Goal: Transaction & Acquisition: Purchase product/service

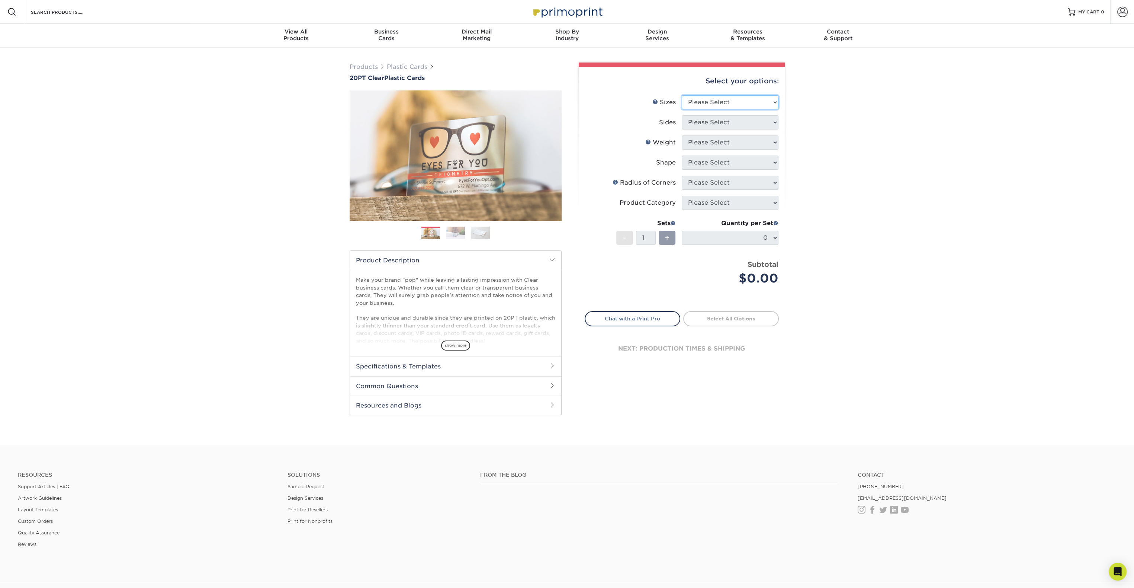
click at [756, 97] on select "Please Select 2" x 3.5" 2.12" x 3.375" 2.5" x 2.5"" at bounding box center [730, 102] width 97 height 14
select select "2.00x3.50"
click at [682, 95] on select "Please Select 2" x 3.5" 2.12" x 3.375" 2.5" x 2.5"" at bounding box center [730, 102] width 97 height 14
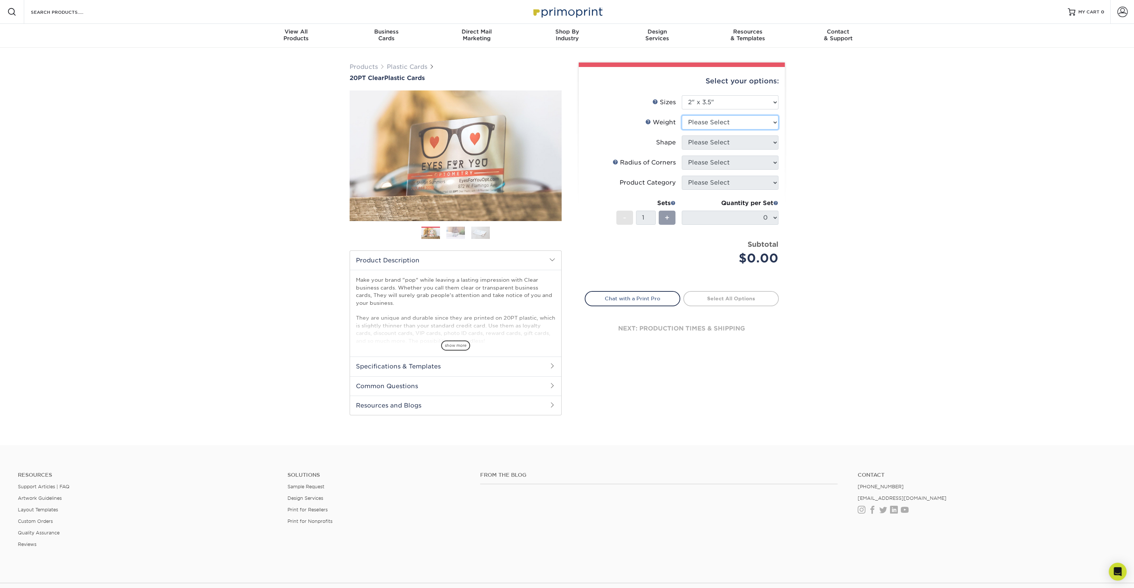
click at [764, 124] on select "Please Select 20PT Clear Plastic 20PT Clear Plastic" at bounding box center [730, 122] width 97 height 14
select select "20PT Clear Plastic"
click at [682, 115] on select "Please Select 20PT Clear Plastic 20PT Clear Plastic" at bounding box center [730, 122] width 97 height 14
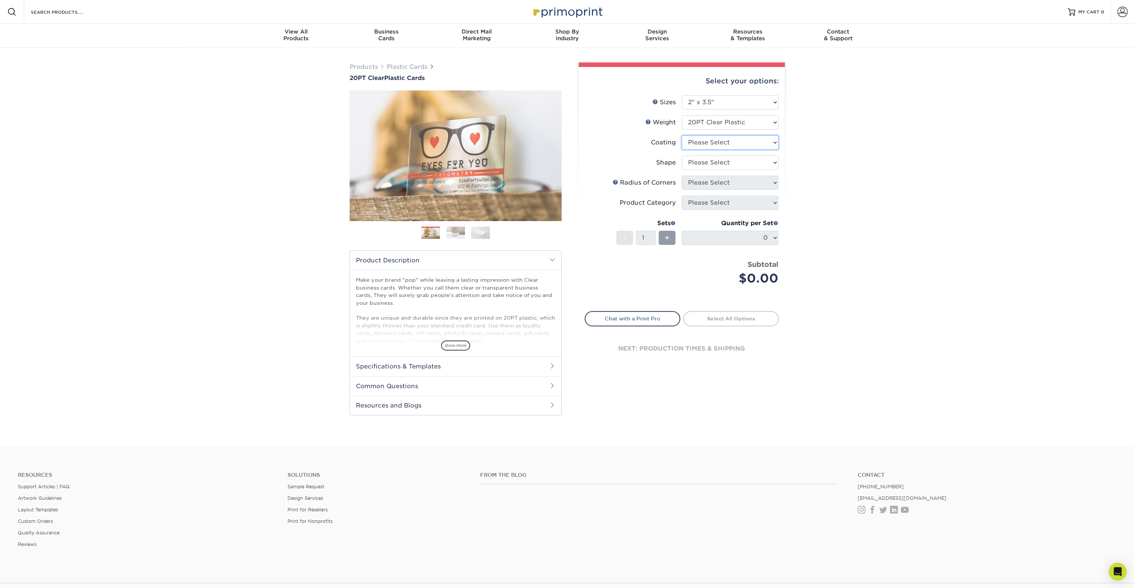
click at [763, 135] on select at bounding box center [730, 142] width 97 height 14
select select "3e7618de-abca-4bda-9f97-8b9129e913d8"
click at [682, 135] on select at bounding box center [730, 142] width 97 height 14
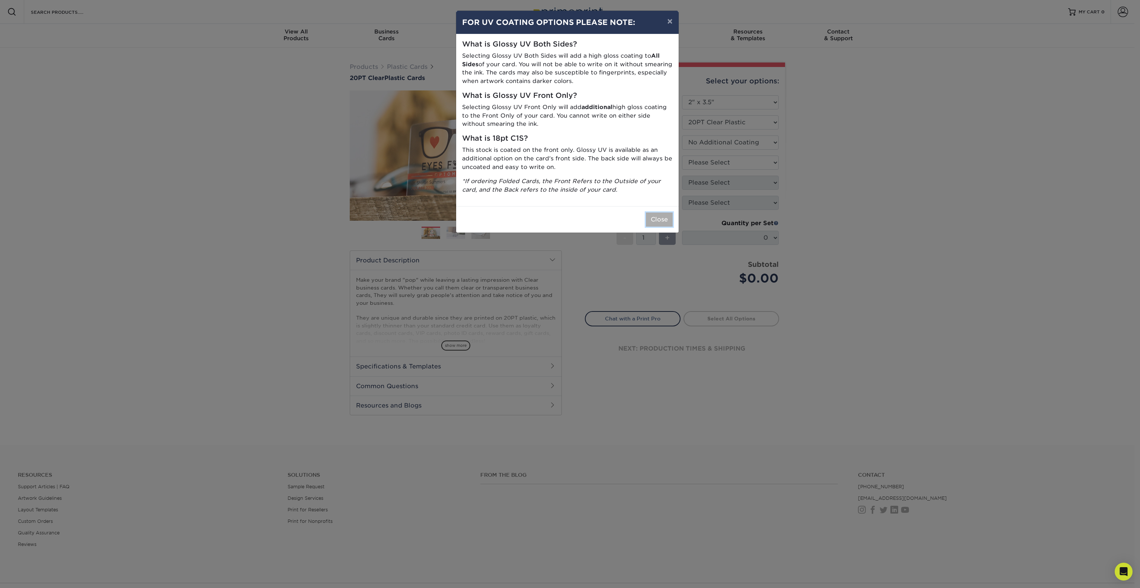
click at [661, 221] on button "Close" at bounding box center [659, 219] width 27 height 14
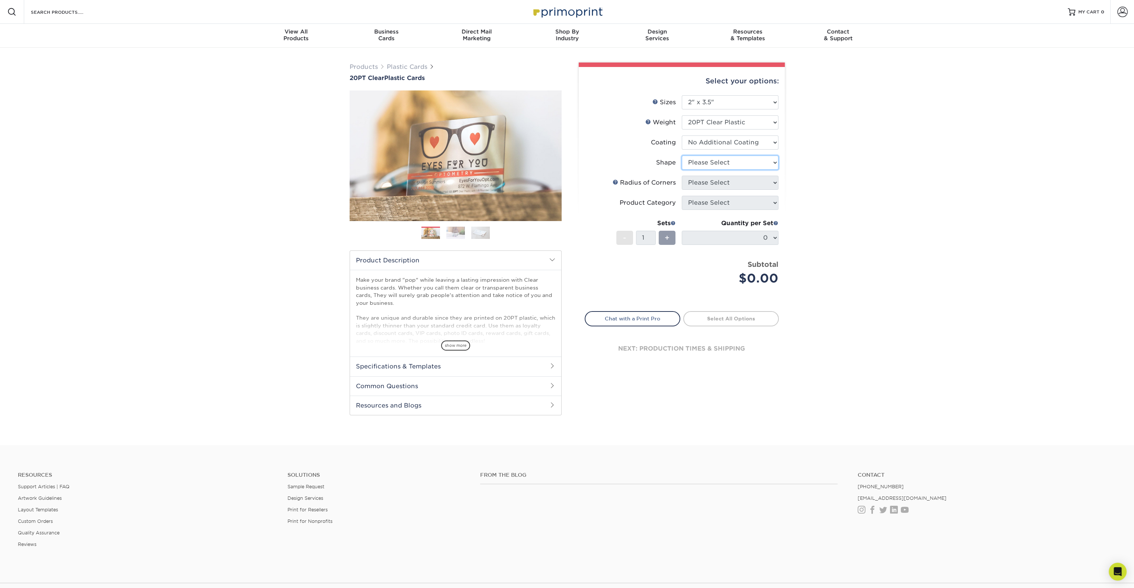
click at [752, 159] on select "Please Select Standard Oval" at bounding box center [730, 163] width 97 height 14
select select "standard"
click at [682, 156] on select "Please Select Standard Oval" at bounding box center [730, 163] width 97 height 14
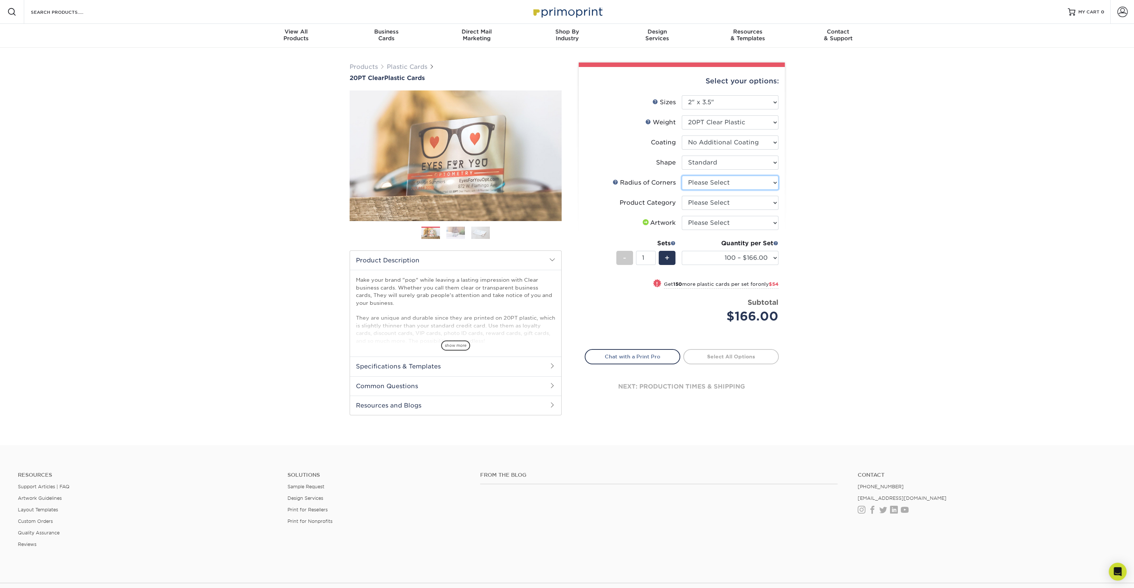
click at [743, 180] on select "Please Select Rounded 1/8" Rounded 1/4"" at bounding box center [730, 183] width 97 height 14
select select "589680c7-ee9a-431b-9d12-d7aeb1386a97"
click at [682, 176] on select "Please Select Rounded 1/8" Rounded 1/4"" at bounding box center [730, 183] width 97 height 14
click at [749, 199] on select "Please Select Business Cards" at bounding box center [730, 203] width 97 height 14
select select "3b5148f1-0588-4f88-a218-97bcfdce65c1"
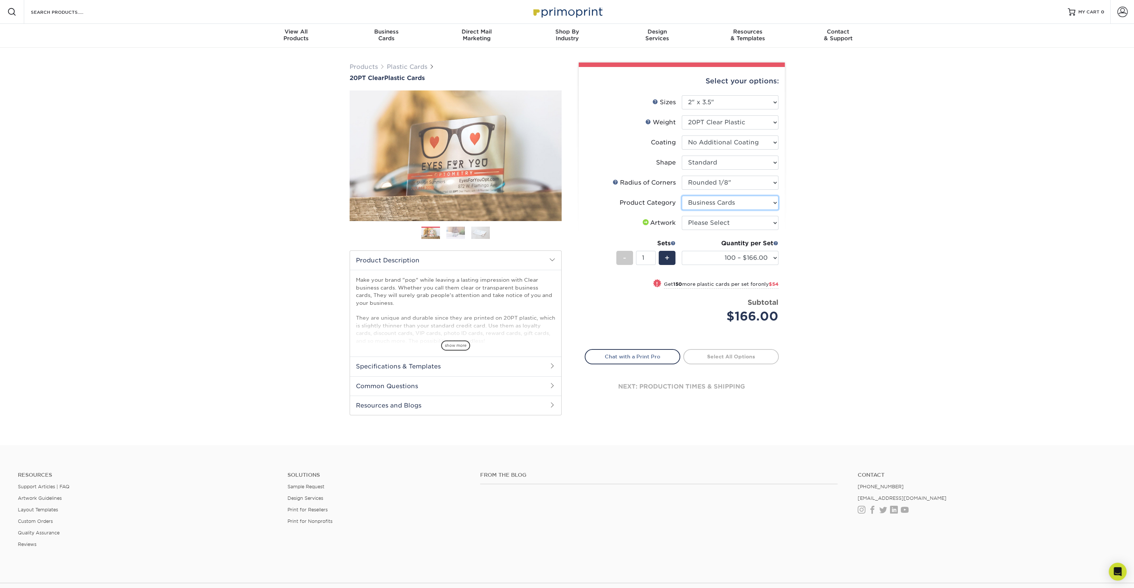
click at [682, 196] on select "Please Select Business Cards" at bounding box center [730, 203] width 97 height 14
click at [746, 220] on select "Please Select I will upload files I need a design - $100" at bounding box center [730, 223] width 97 height 14
select select "upload"
click at [682, 216] on select "Please Select I will upload files I need a design - $100" at bounding box center [730, 223] width 97 height 14
click at [849, 223] on div "Products Plastic Cards 20PT Clear Plastic Cards Previous Next . ." at bounding box center [567, 246] width 1134 height 397
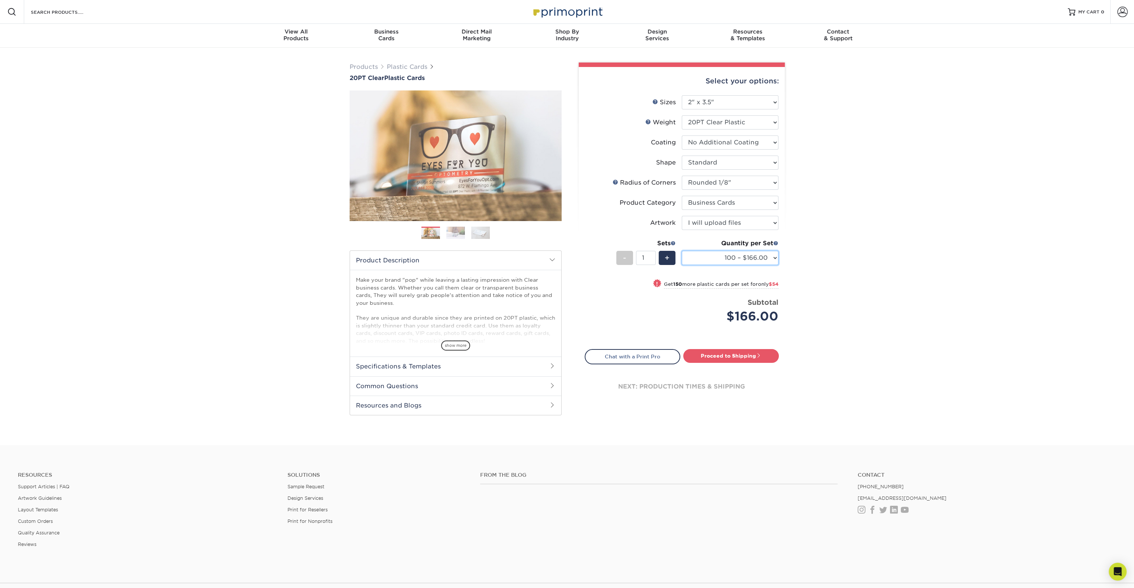
click at [771, 256] on select "100 – $166.00 250 – $220.00 500 – $272.00 1000 – $329.00 2500 – $771.00 5000 – …" at bounding box center [730, 258] width 97 height 14
click at [846, 250] on div "Products Plastic Cards 20PT Clear Plastic Cards Previous Next . ." at bounding box center [567, 246] width 1134 height 397
click at [458, 233] on img at bounding box center [455, 233] width 19 height 13
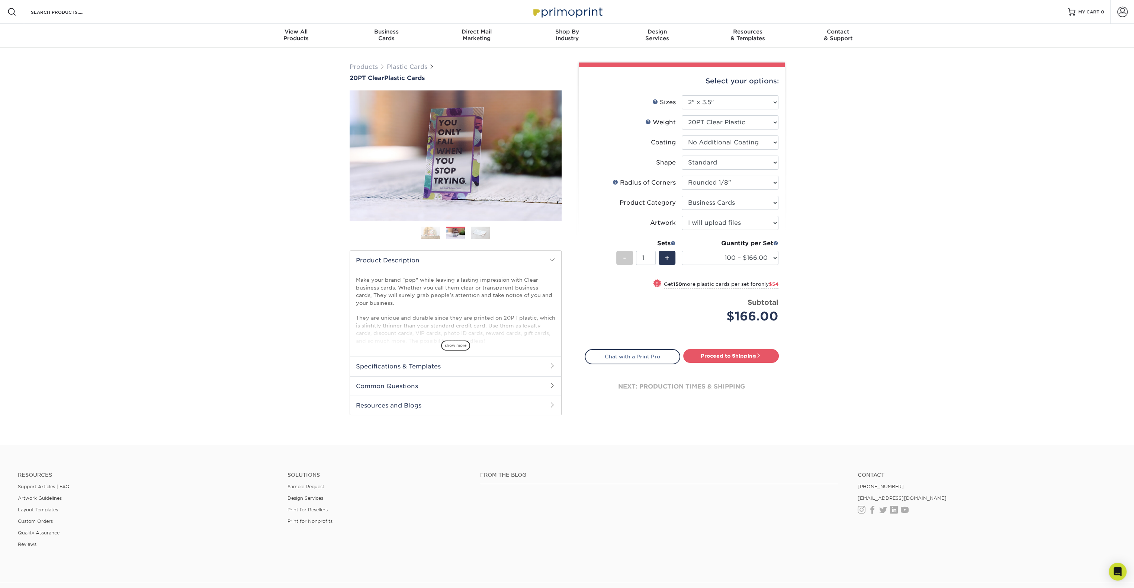
click at [479, 234] on img at bounding box center [480, 233] width 19 height 13
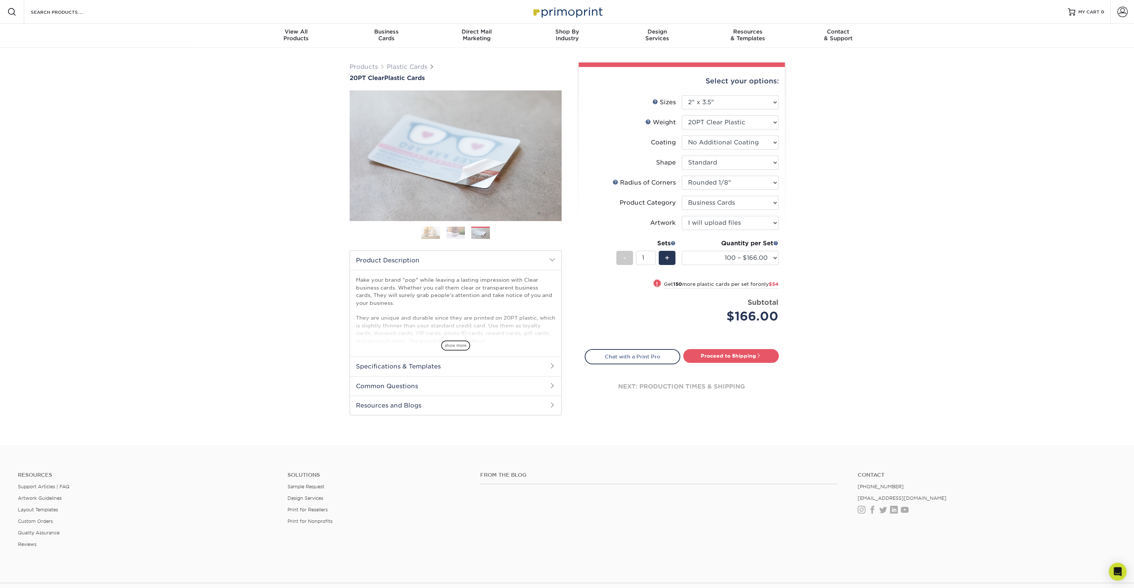
click at [429, 231] on img at bounding box center [431, 233] width 19 height 13
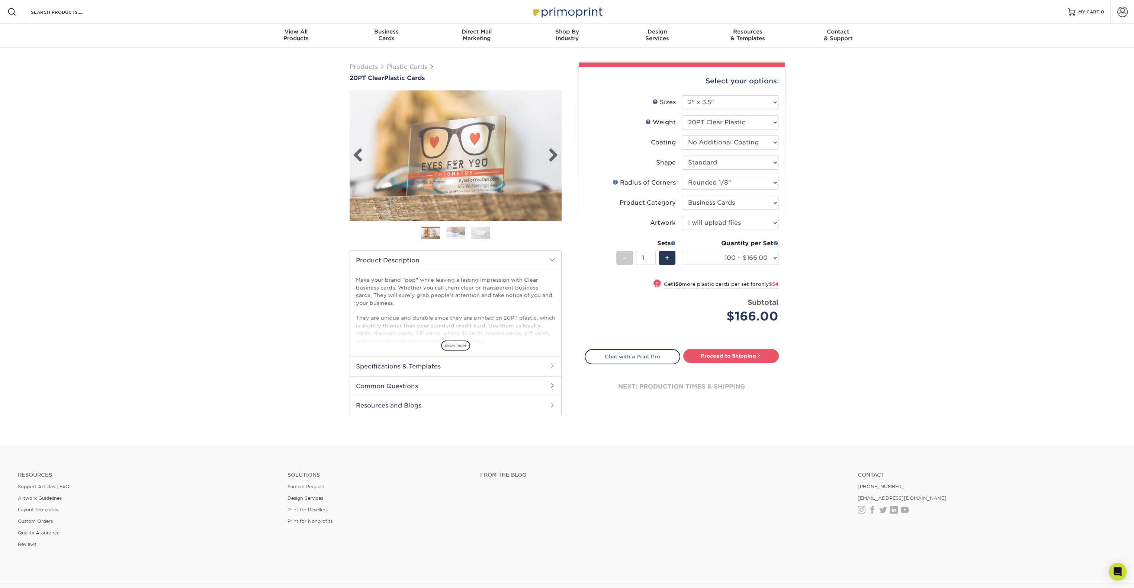
click at [486, 167] on img at bounding box center [456, 155] width 212 height 147
click at [464, 344] on span "show more" at bounding box center [455, 345] width 29 height 10
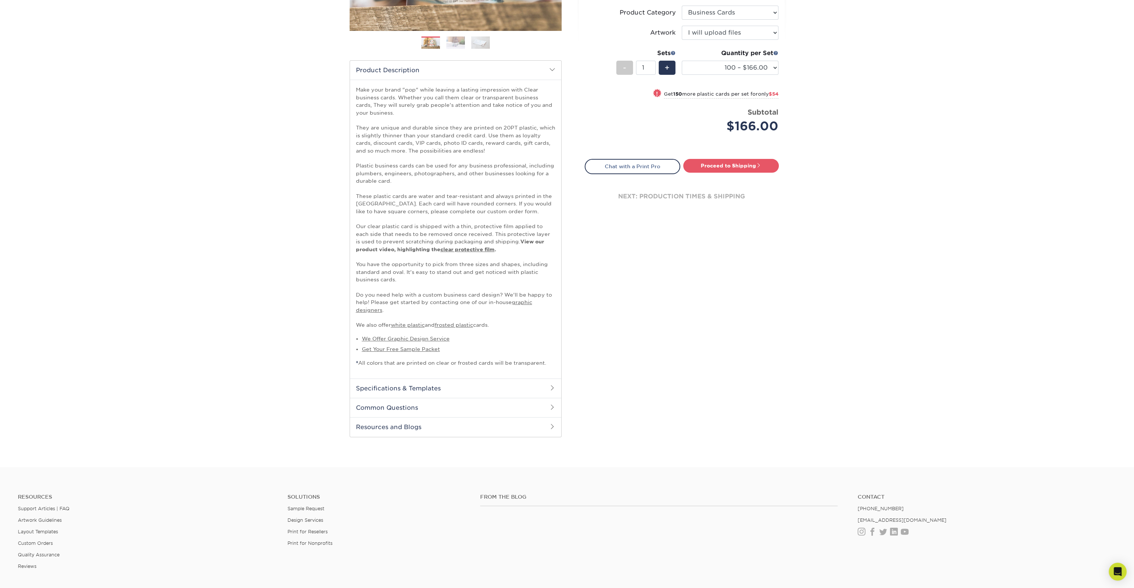
scroll to position [286, 0]
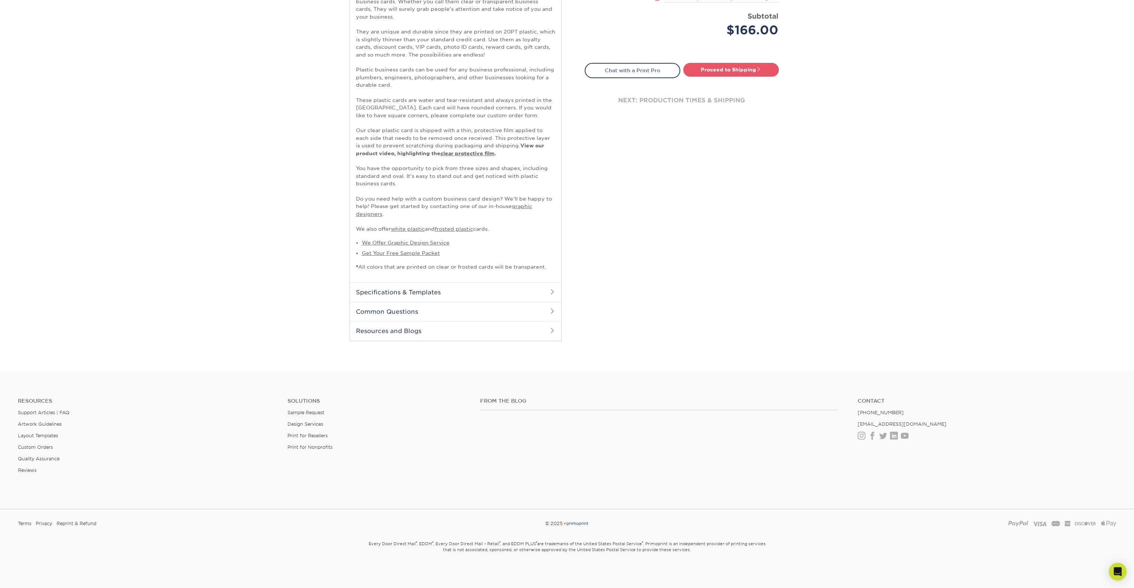
click at [427, 332] on h2 "Resources and Blogs" at bounding box center [455, 330] width 211 height 19
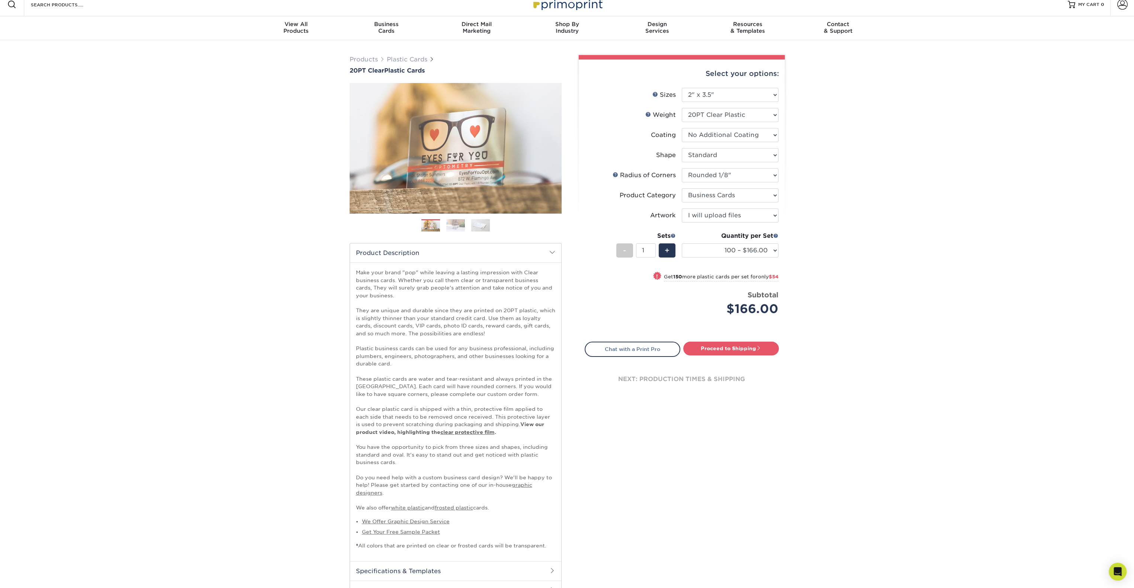
scroll to position [0, 0]
